Goal: Transaction & Acquisition: Purchase product/service

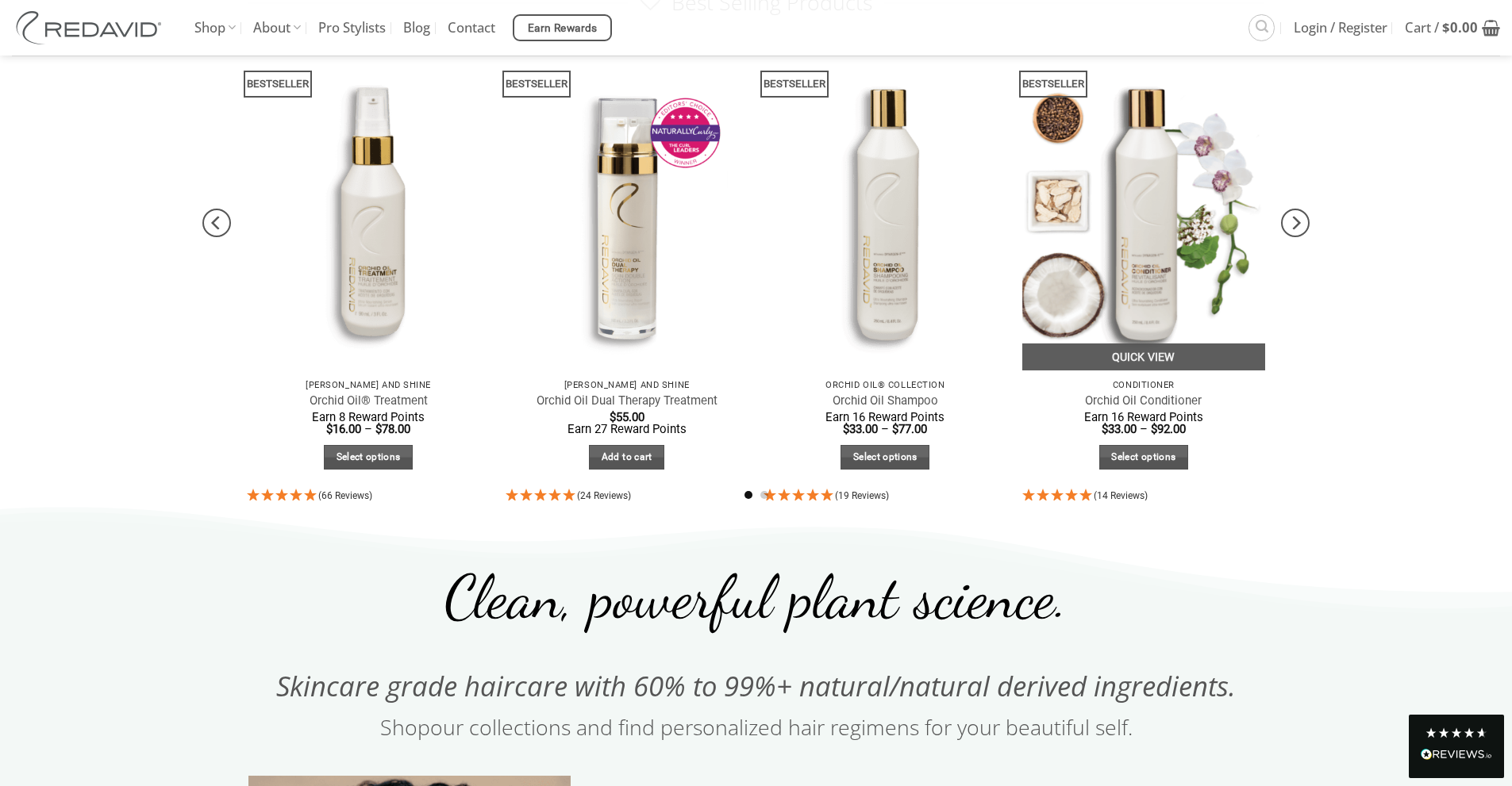
scroll to position [884, 0]
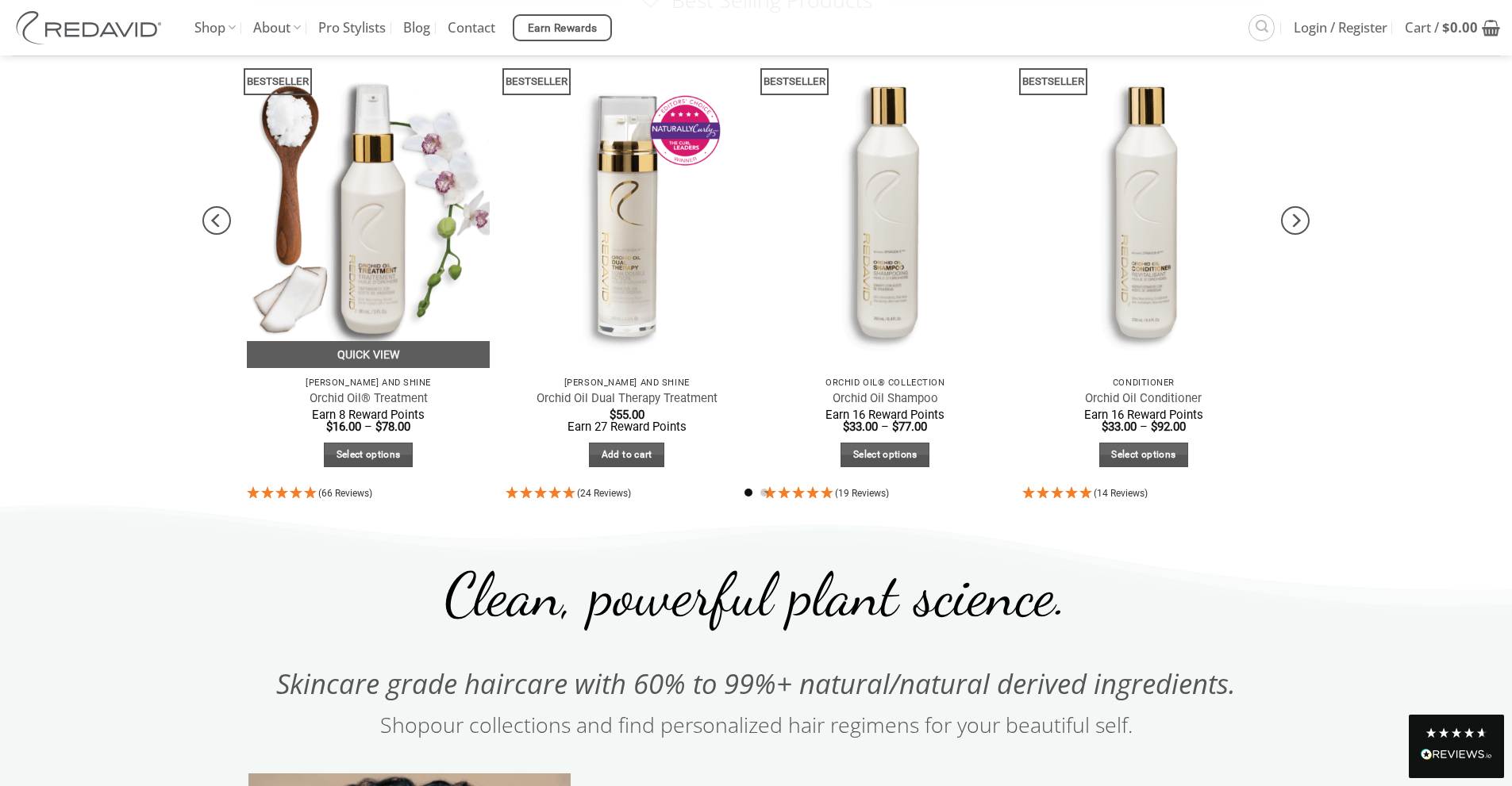
click at [384, 408] on span "Earn 8 Reward Points" at bounding box center [367, 414] width 112 height 15
click at [385, 401] on link "Orchid Oil® Treatment" at bounding box center [369, 399] width 118 height 15
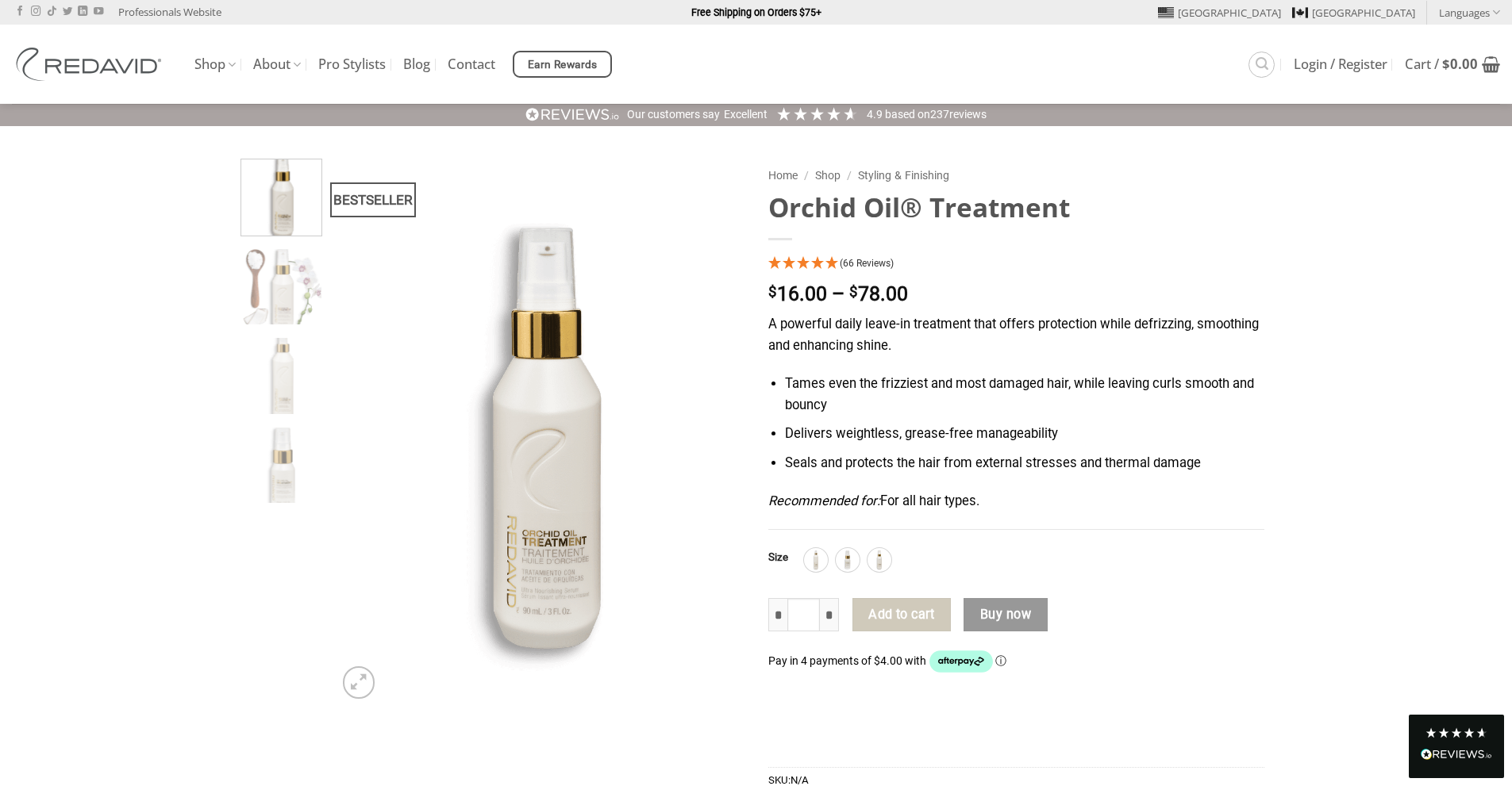
click at [874, 530] on div "A powerful daily leave-in treatment that offers protection while defrizzing, sm…" at bounding box center [1016, 422] width 496 height 216
click at [873, 572] on div "90ml" at bounding box center [880, 560] width 24 height 24
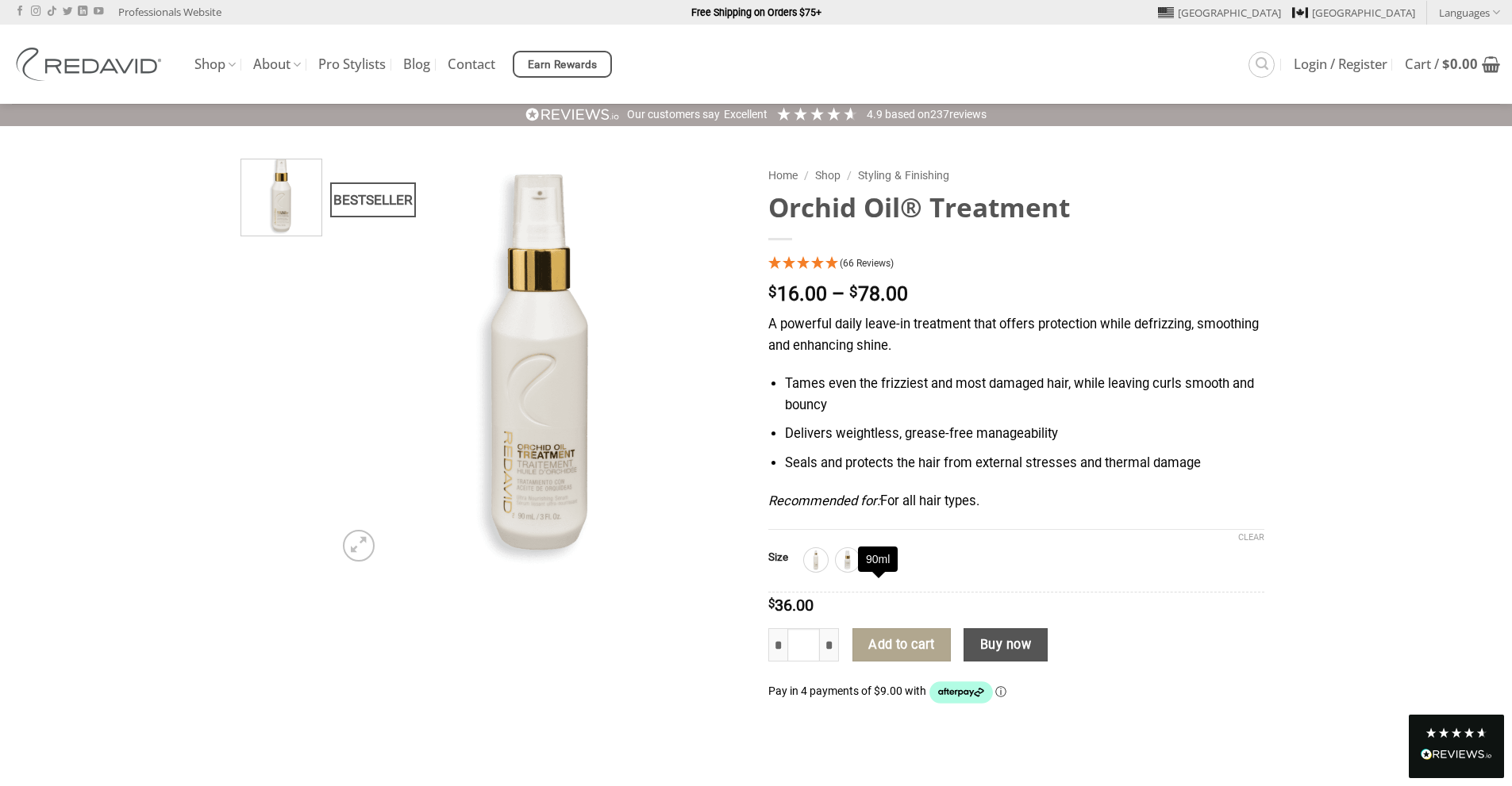
click at [878, 571] on img at bounding box center [880, 560] width 21 height 21
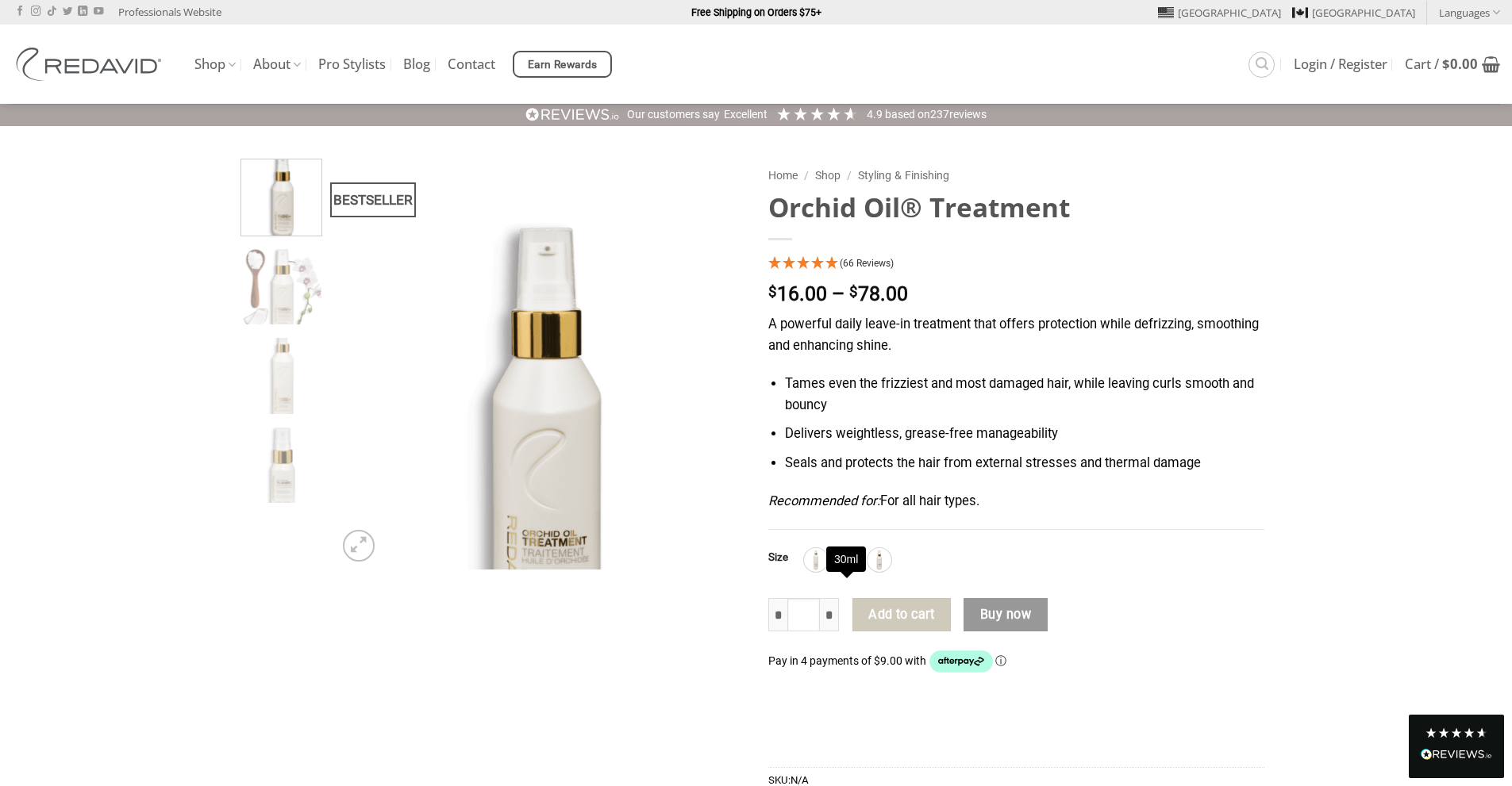
click at [843, 571] on img at bounding box center [848, 560] width 21 height 21
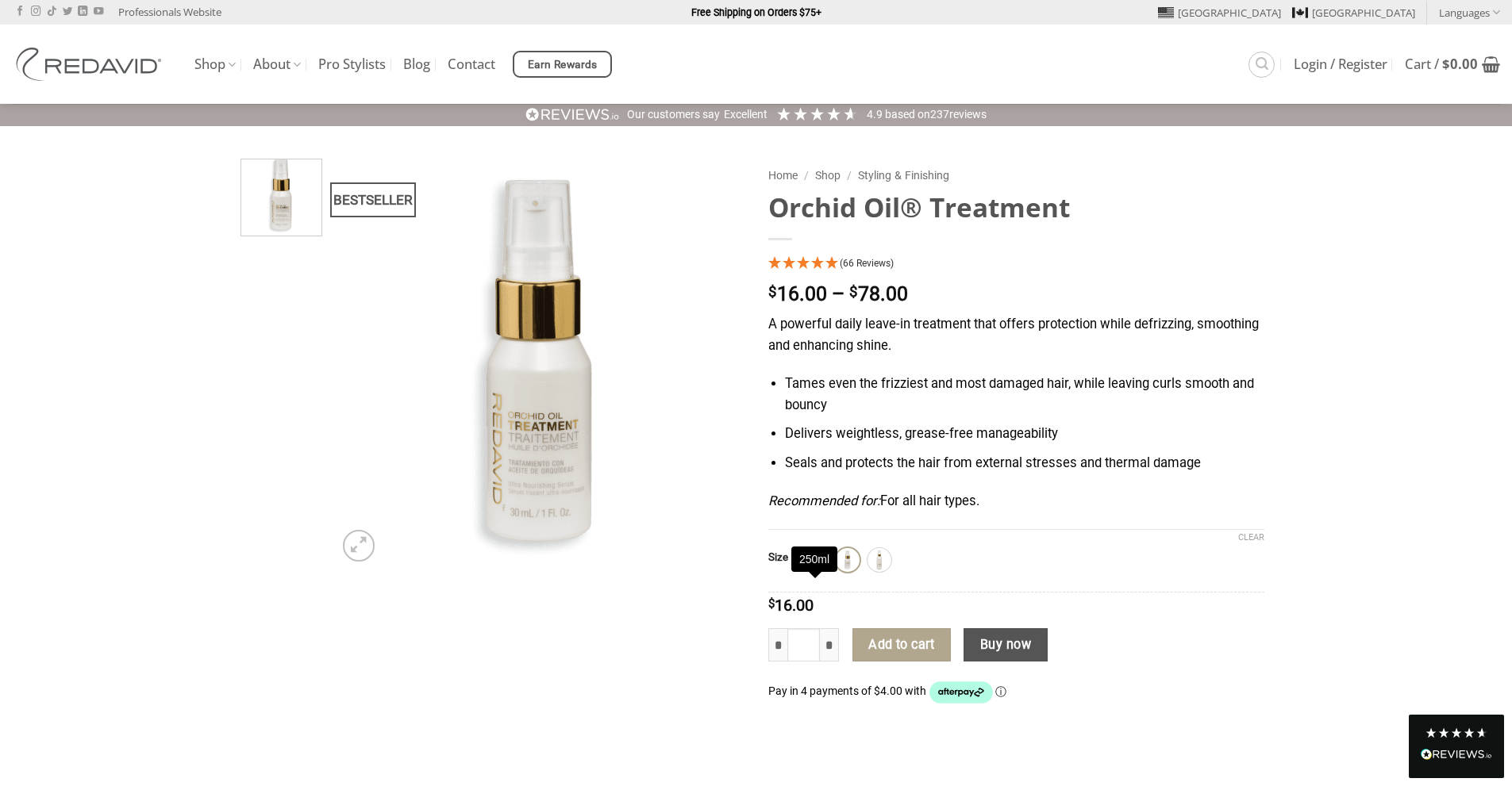
click at [810, 571] on img at bounding box center [816, 560] width 21 height 21
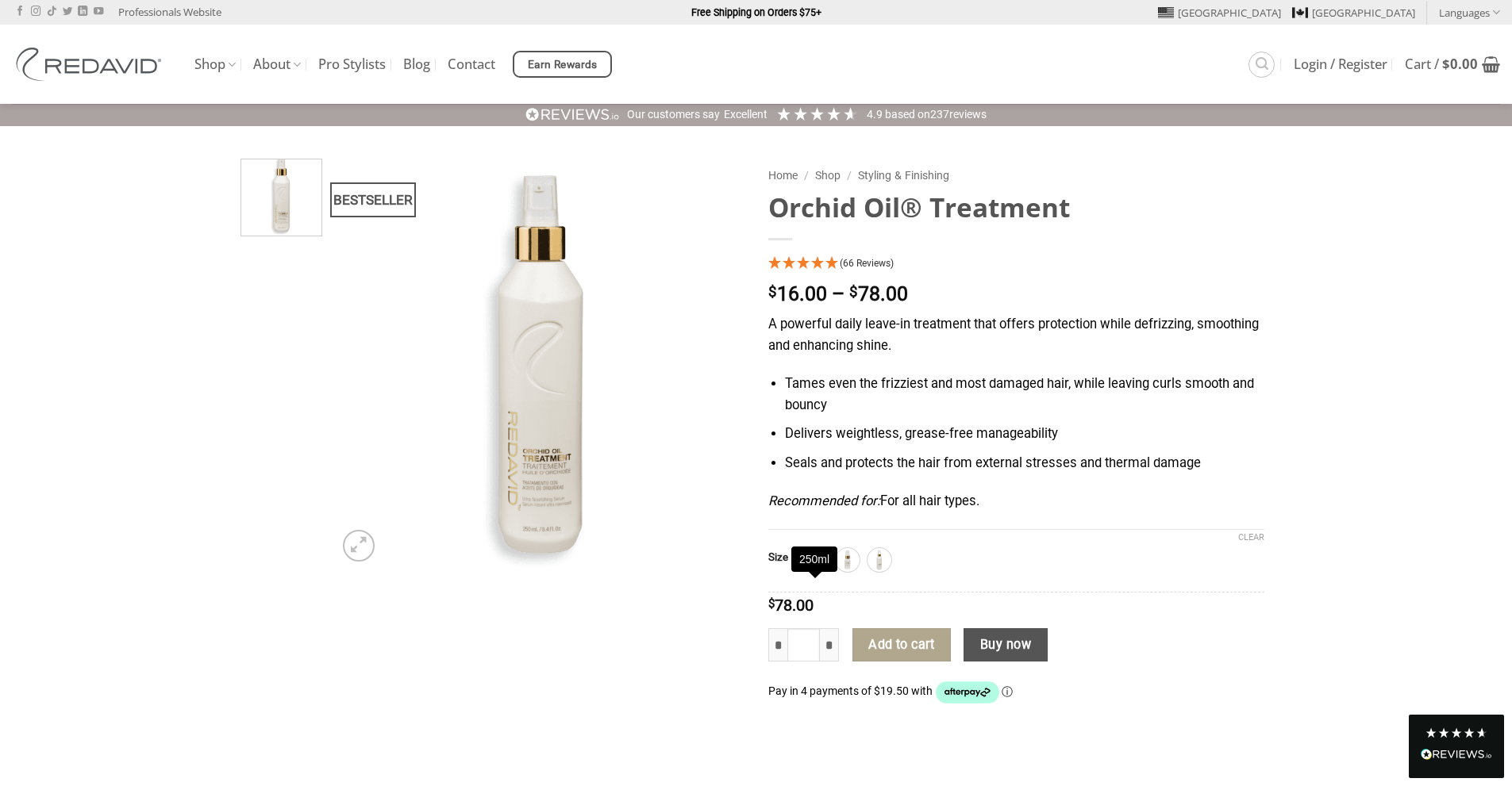
click at [818, 571] on img at bounding box center [816, 560] width 21 height 21
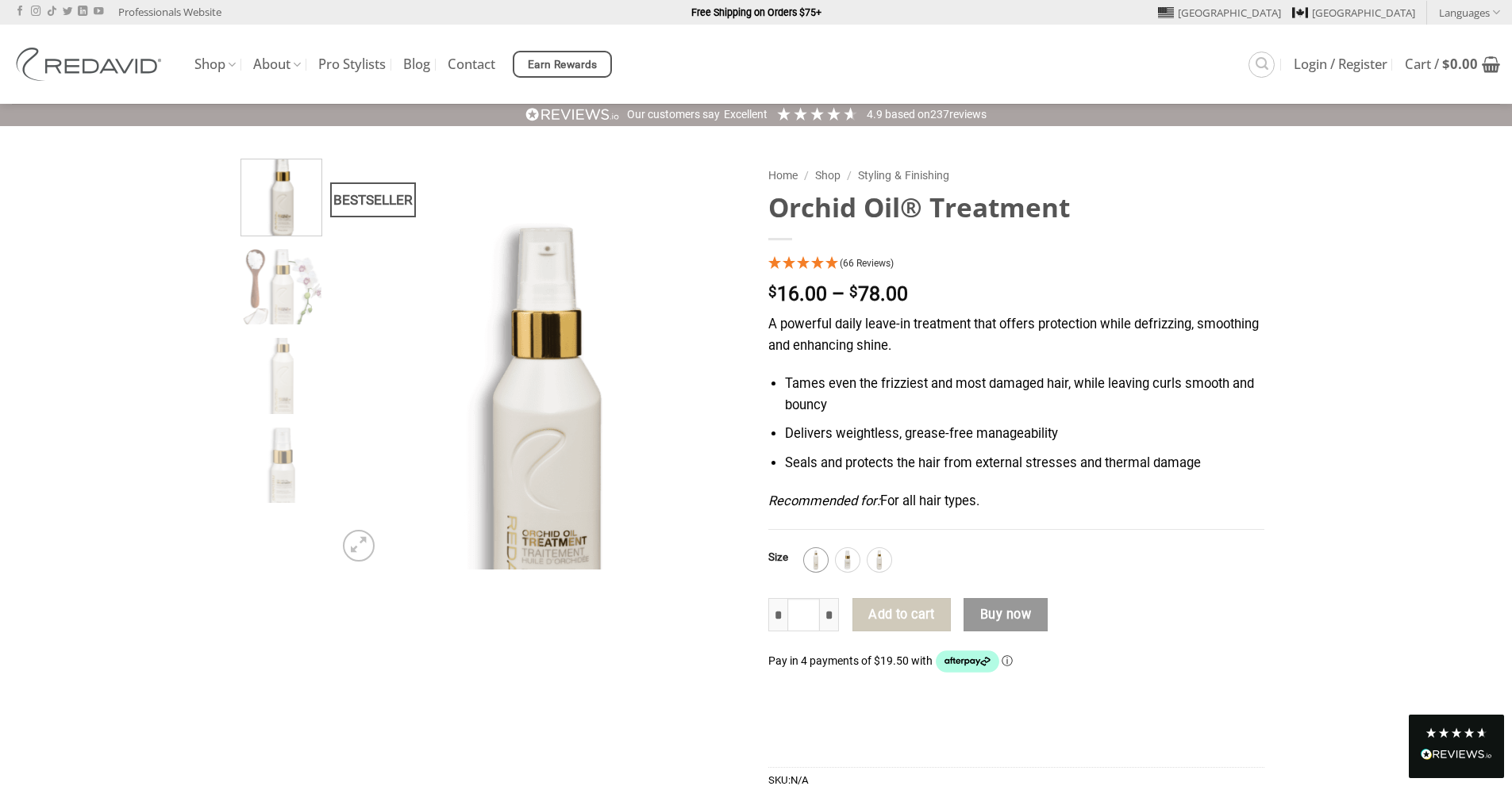
click at [818, 571] on img at bounding box center [816, 560] width 21 height 21
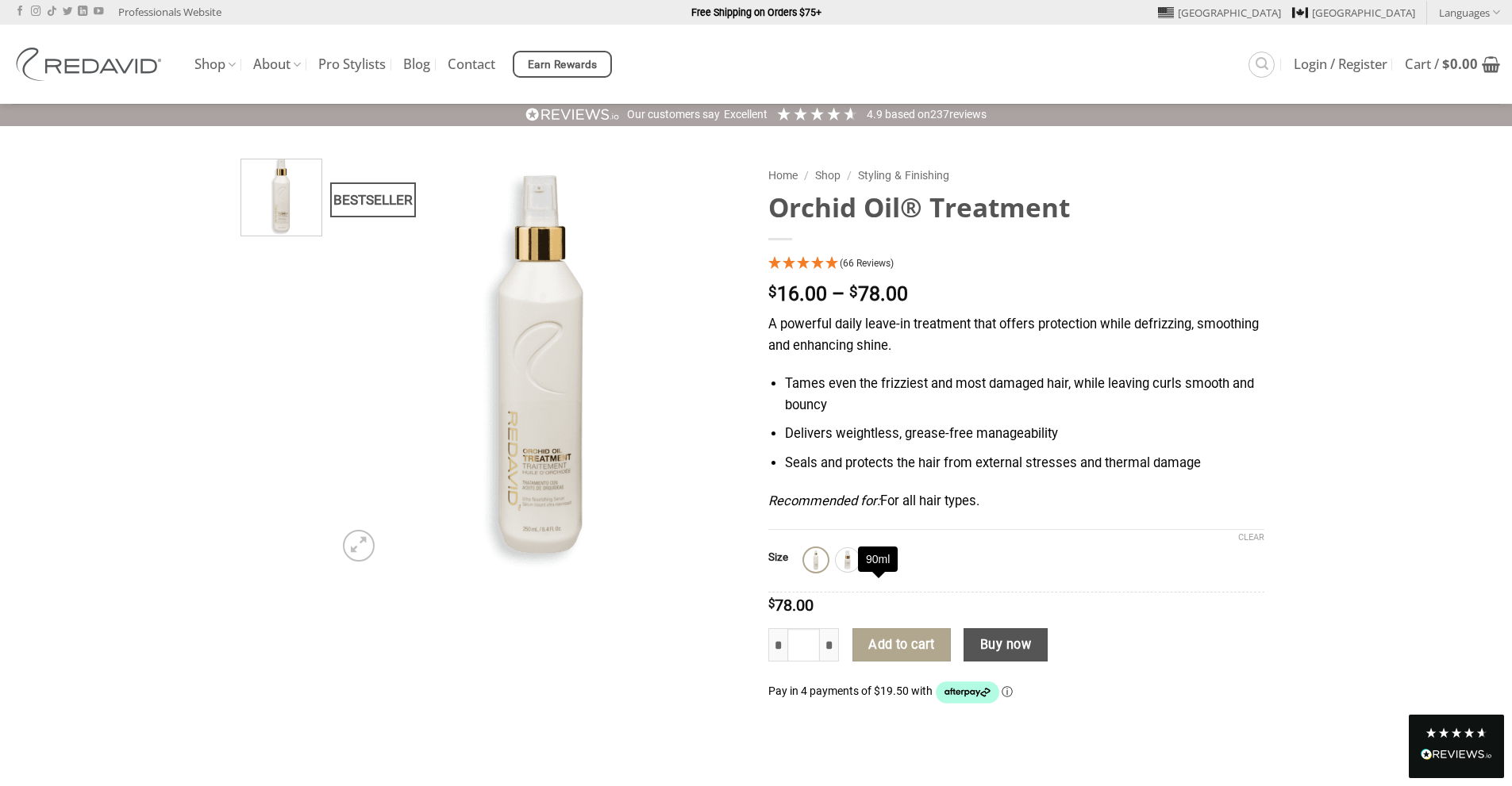
click at [880, 571] on img at bounding box center [880, 560] width 21 height 21
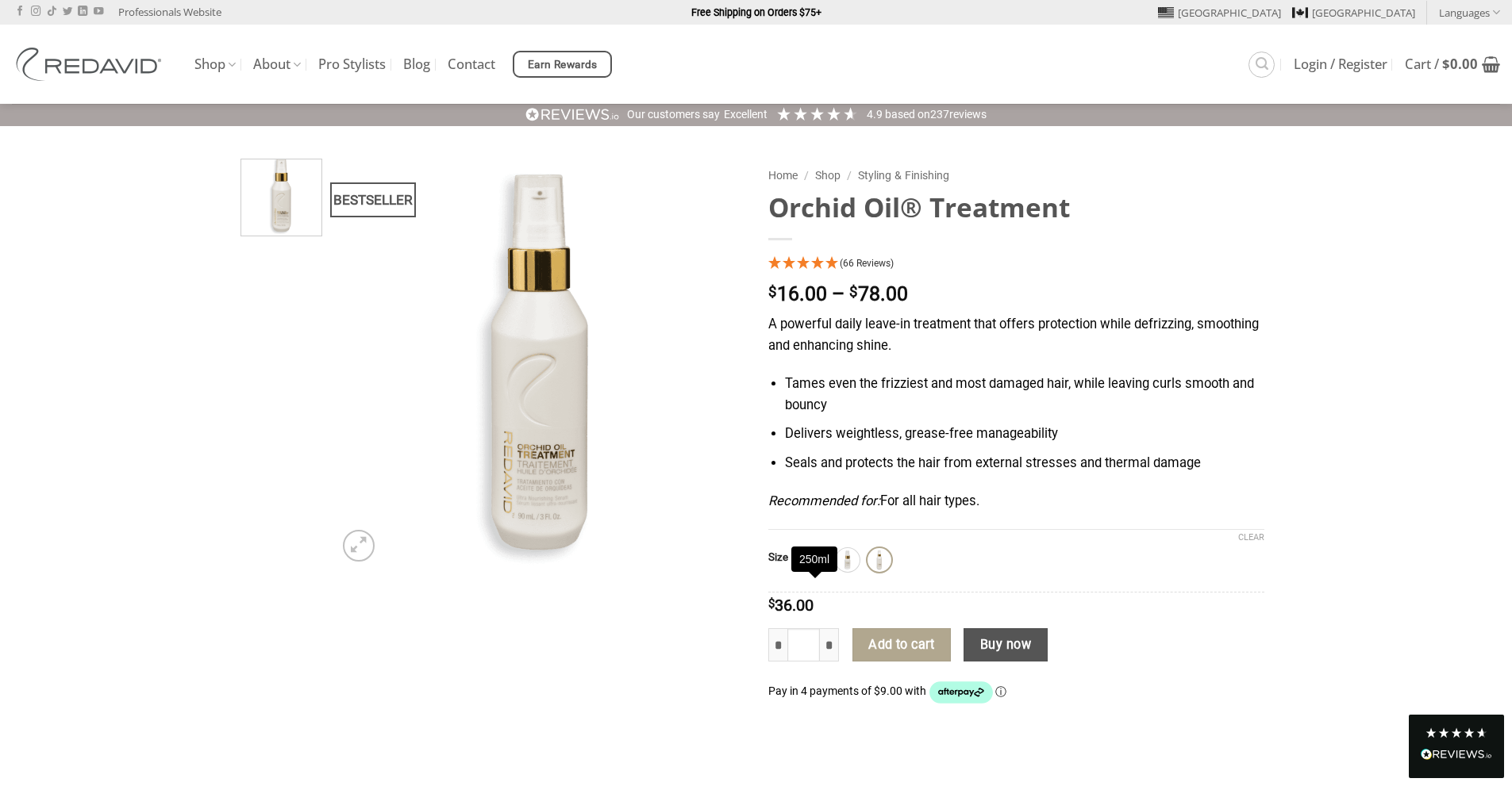
click at [813, 571] on img at bounding box center [816, 560] width 21 height 21
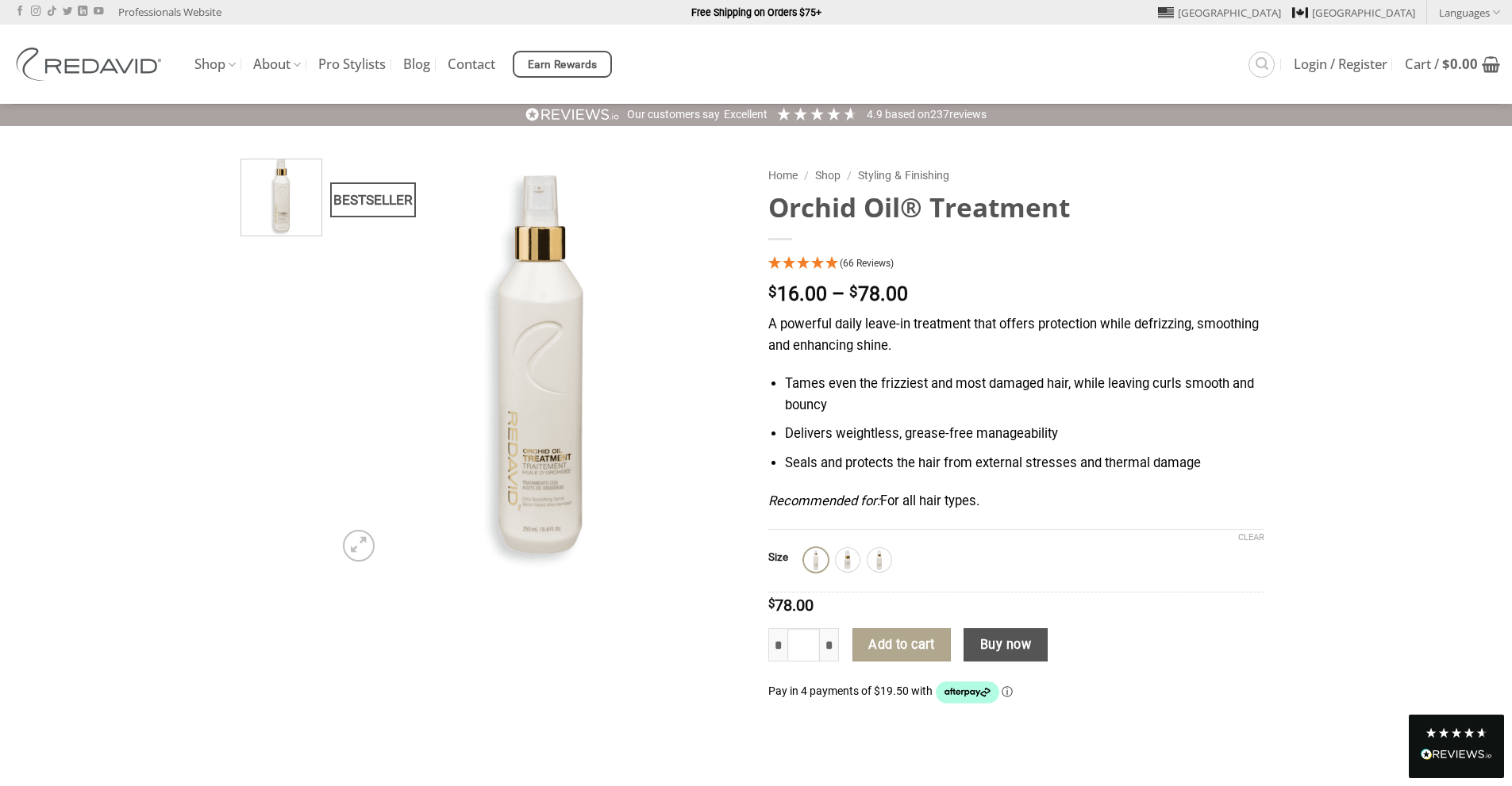
click at [880, 314] on div at bounding box center [1016, 314] width 496 height 0
